Goal: Task Accomplishment & Management: Use online tool/utility

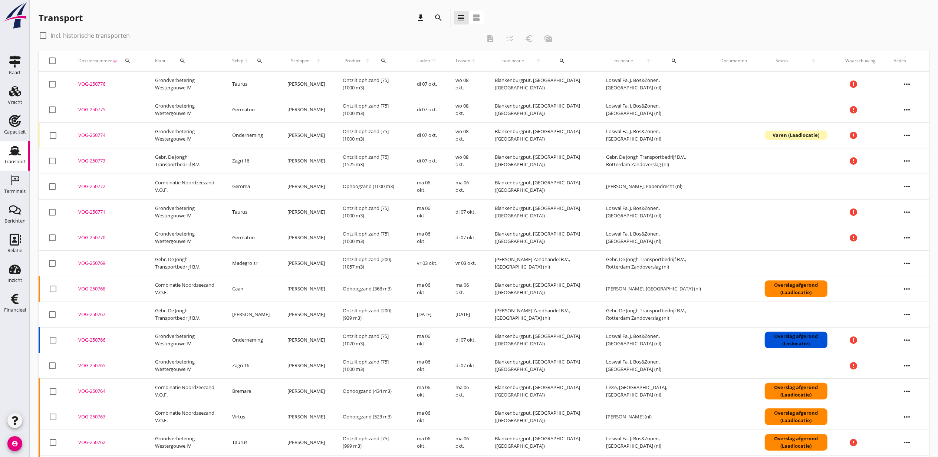
click at [4, 168] on link "Transport Transport" at bounding box center [15, 156] width 30 height 30
click at [10, 181] on icon "Terminals" at bounding box center [15, 180] width 12 height 12
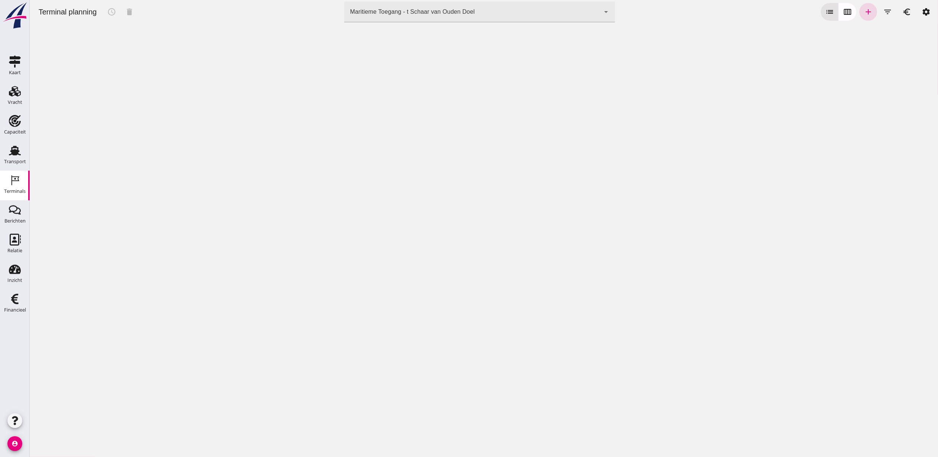
click at [442, 24] on div "Terminal planning schedule delete terminal Maritieme Toegang - t Schaar van Oud…" at bounding box center [483, 228] width 909 height 457
click at [442, 16] on div "Maritieme Toegang - t Schaar van Ouden Doel" at bounding box center [412, 11] width 125 height 9
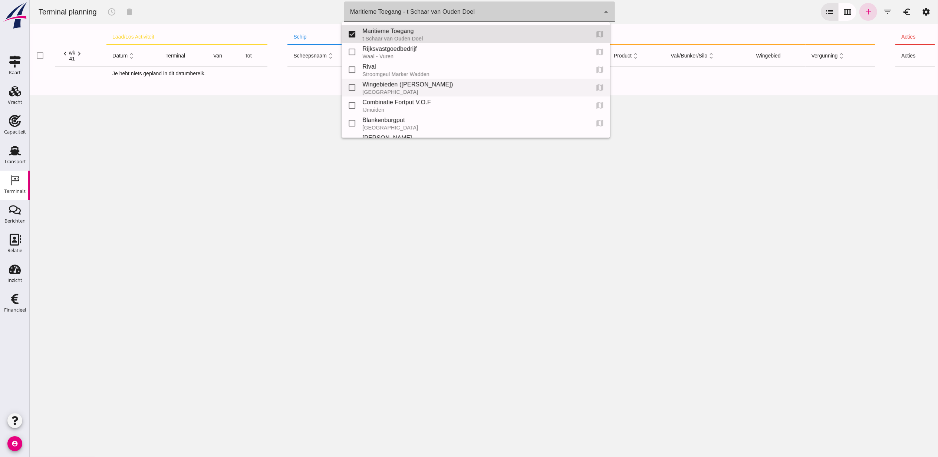
scroll to position [33, 0]
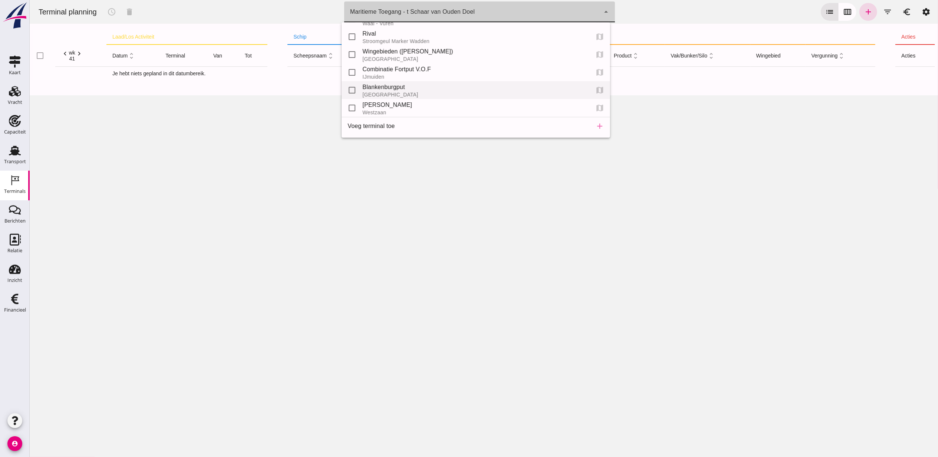
click at [401, 89] on div "Blankenburgput" at bounding box center [472, 87] width 221 height 9
type input "e6c78bfd-e3f1-4bb9-b01e-b37ce3668b52"
checkbox input "false"
checkbox input "true"
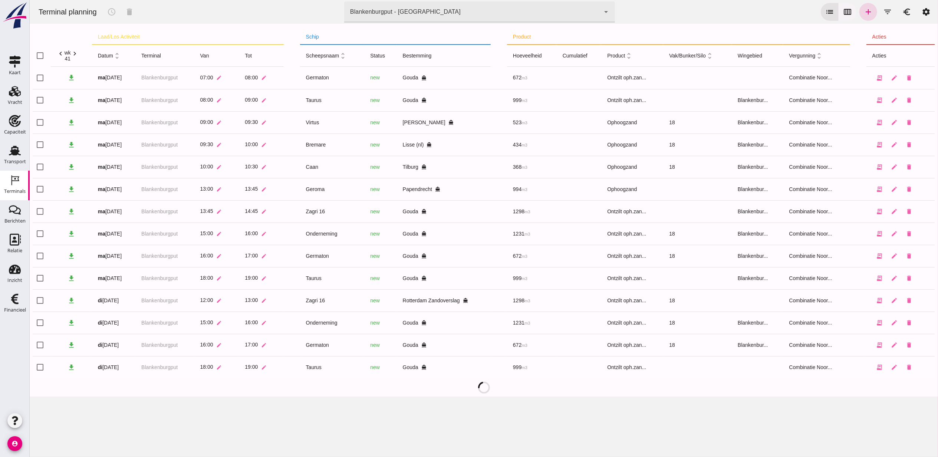
click at [843, 11] on icon "calendar_view_week" at bounding box center [847, 11] width 9 height 9
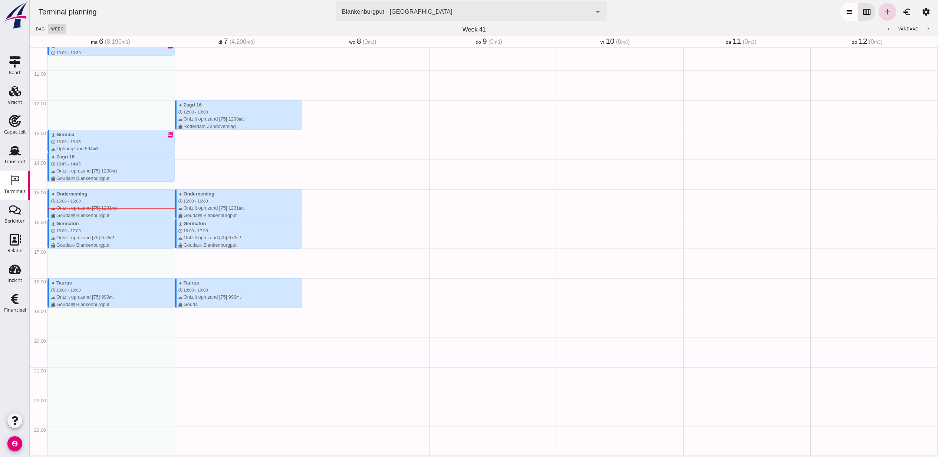
scroll to position [304, 0]
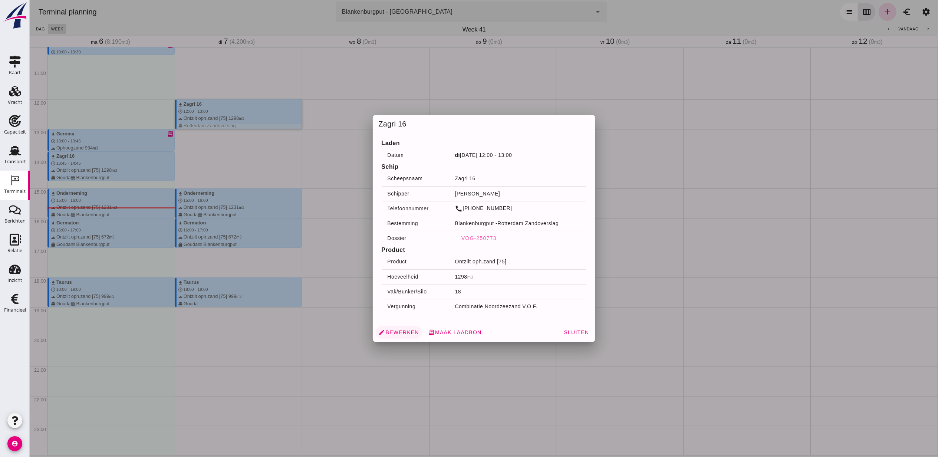
drag, startPoint x: 217, startPoint y: 105, endPoint x: 408, endPoint y: 336, distance: 299.8
click at [408, 336] on link "edit Bewerken" at bounding box center [398, 332] width 46 height 13
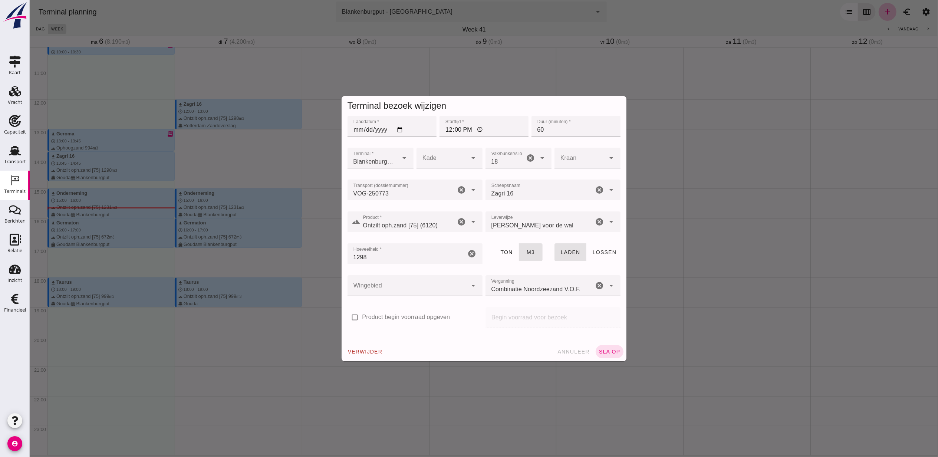
click at [447, 128] on input "12:00" at bounding box center [483, 126] width 89 height 21
type input "15:00"
click at [610, 347] on button "sla op" at bounding box center [609, 351] width 28 height 13
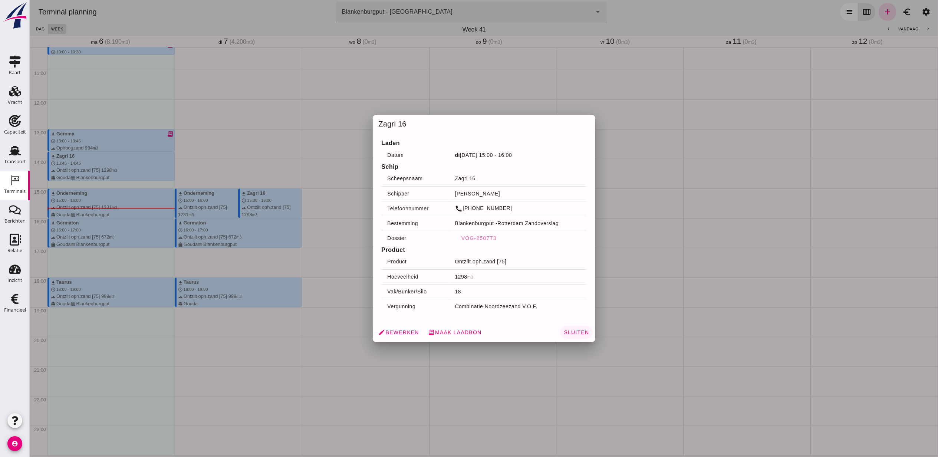
click at [572, 329] on span "Sluiten" at bounding box center [576, 332] width 26 height 6
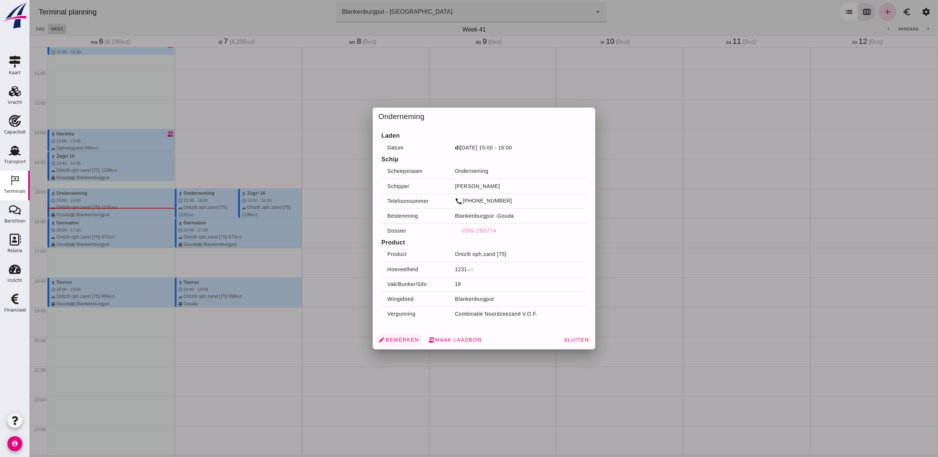
drag, startPoint x: 193, startPoint y: 199, endPoint x: 397, endPoint y: 336, distance: 246.0
click at [397, 336] on span "edit Bewerken" at bounding box center [398, 339] width 40 height 7
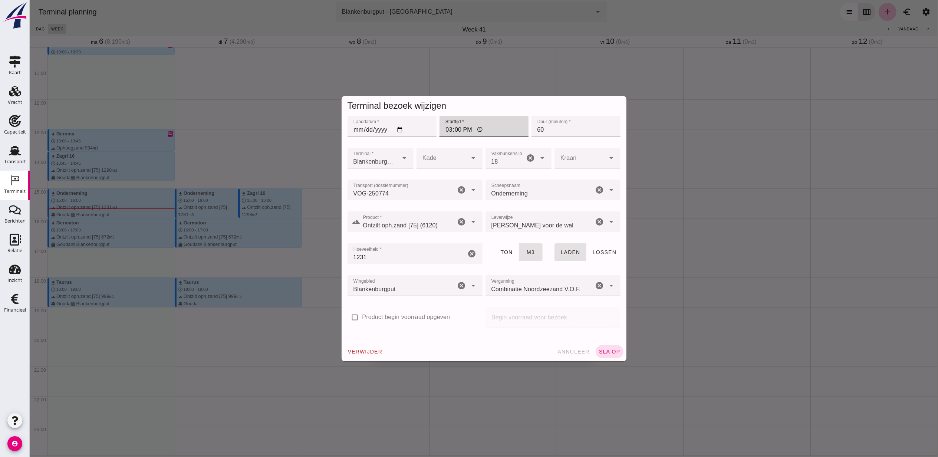
click at [444, 128] on input "15:00" at bounding box center [483, 126] width 89 height 21
type input "12:00"
click at [606, 351] on span "sla op" at bounding box center [609, 352] width 22 height 6
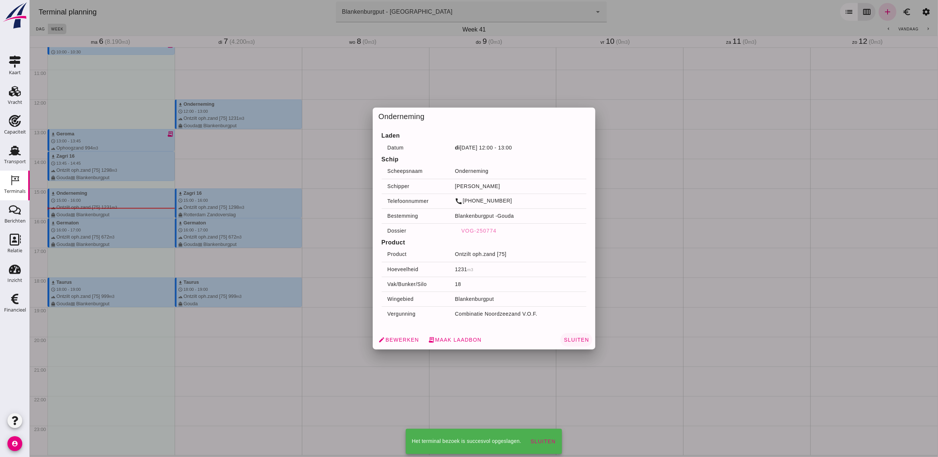
click at [579, 343] on button "Sluiten" at bounding box center [576, 339] width 32 height 13
